Goal: Navigation & Orientation: Find specific page/section

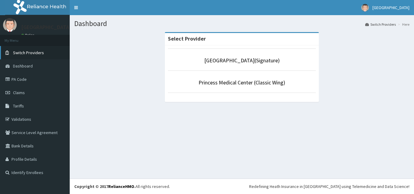
click at [31, 54] on span "Switch Providers" at bounding box center [28, 52] width 31 height 5
click at [232, 60] on link "[GEOGRAPHIC_DATA](Signature)" at bounding box center [242, 60] width 76 height 7
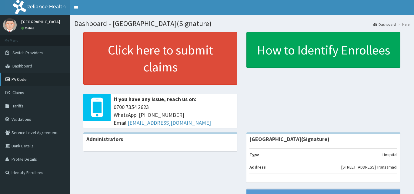
click at [20, 78] on link "PA Code" at bounding box center [35, 79] width 70 height 13
click at [35, 85] on link "PA Code" at bounding box center [35, 79] width 70 height 13
